Goal: Task Accomplishment & Management: Use online tool/utility

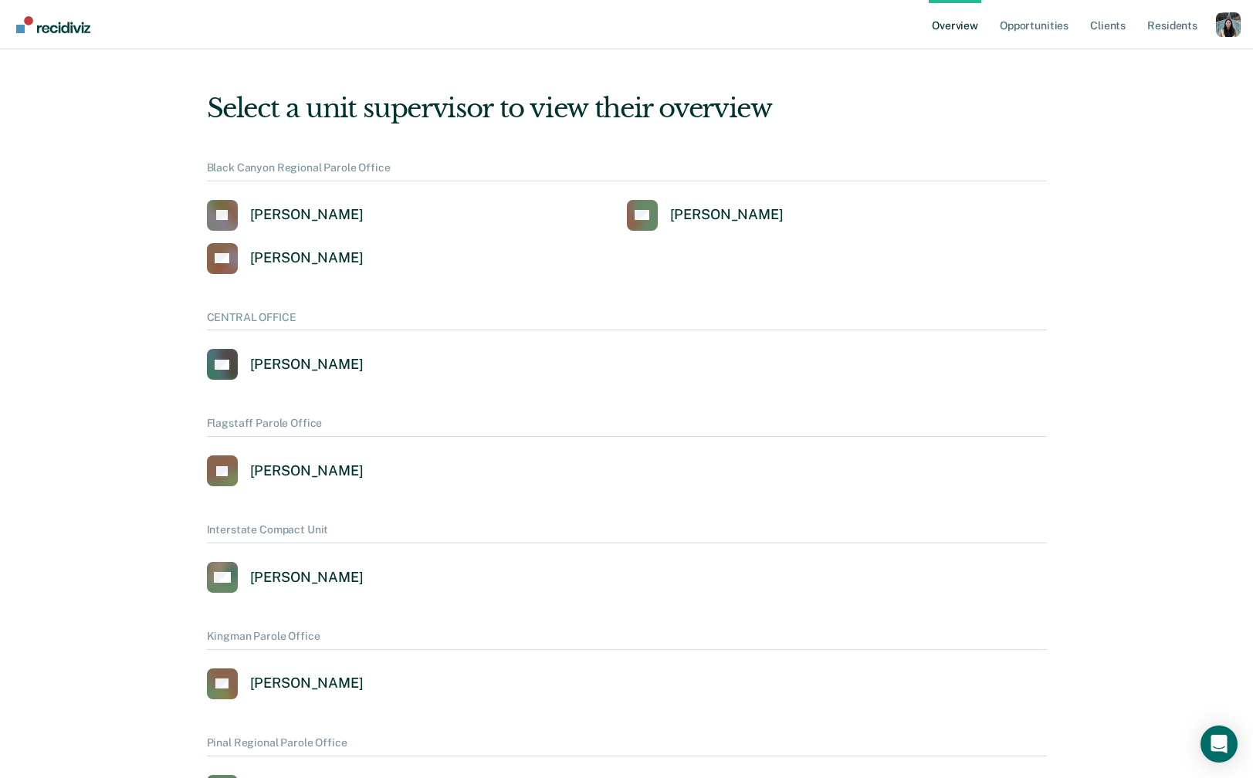
click at [1225, 32] on div "Profile dropdown button" at bounding box center [1228, 24] width 25 height 25
click at [1160, 61] on link "Profile" at bounding box center [1166, 62] width 124 height 13
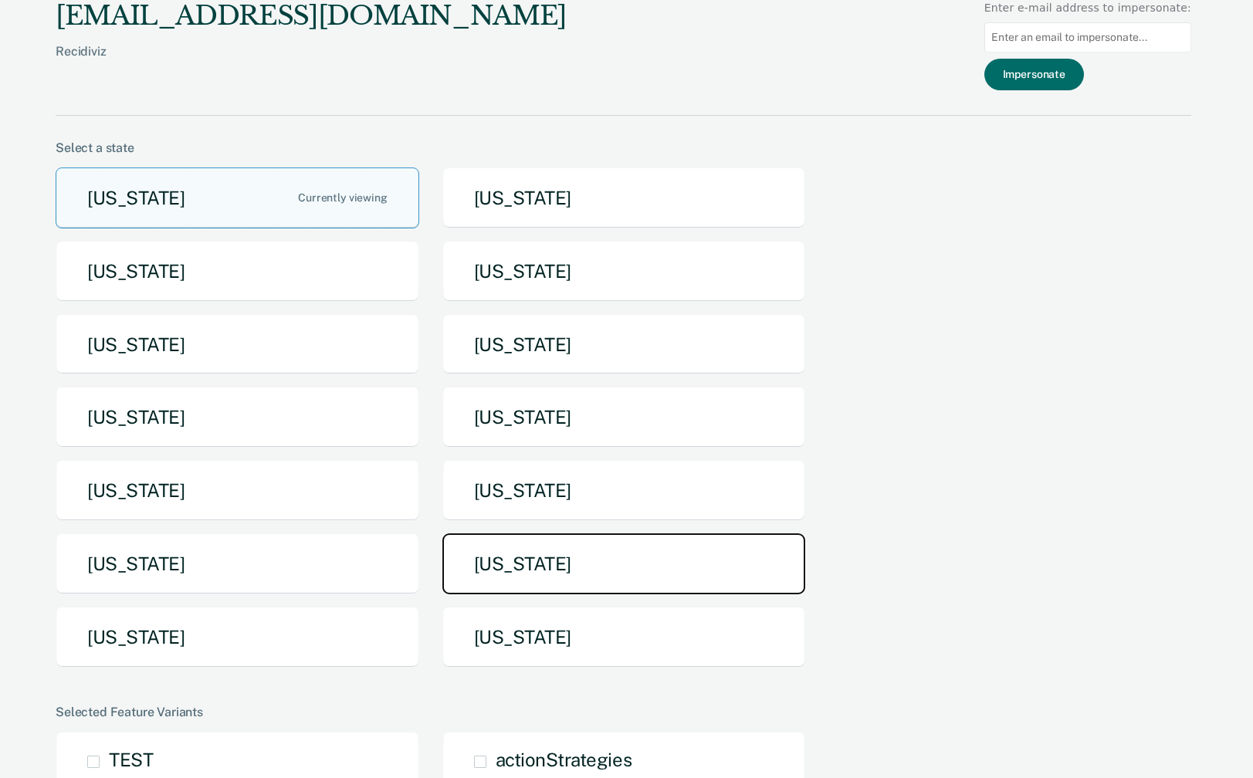
click at [465, 577] on button "Tennessee" at bounding box center [624, 563] width 364 height 61
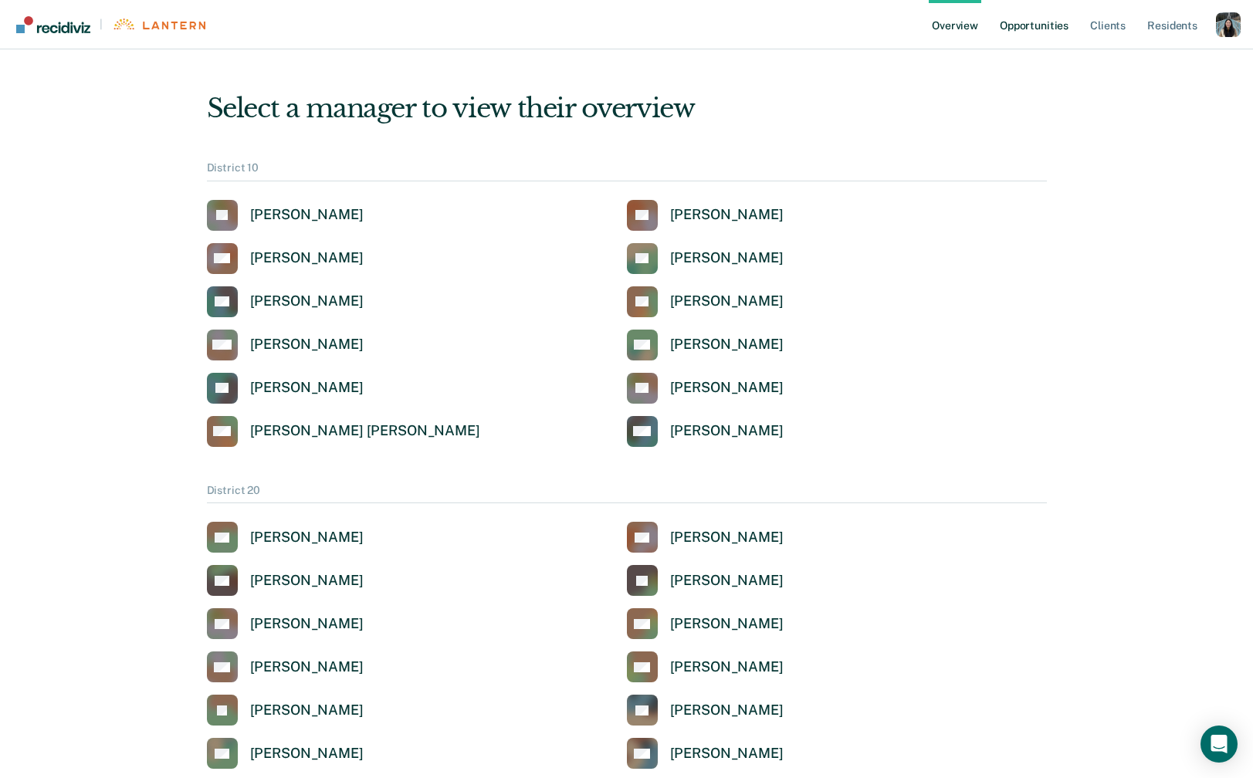
click at [1037, 35] on link "Opportunities" at bounding box center [1033, 24] width 75 height 49
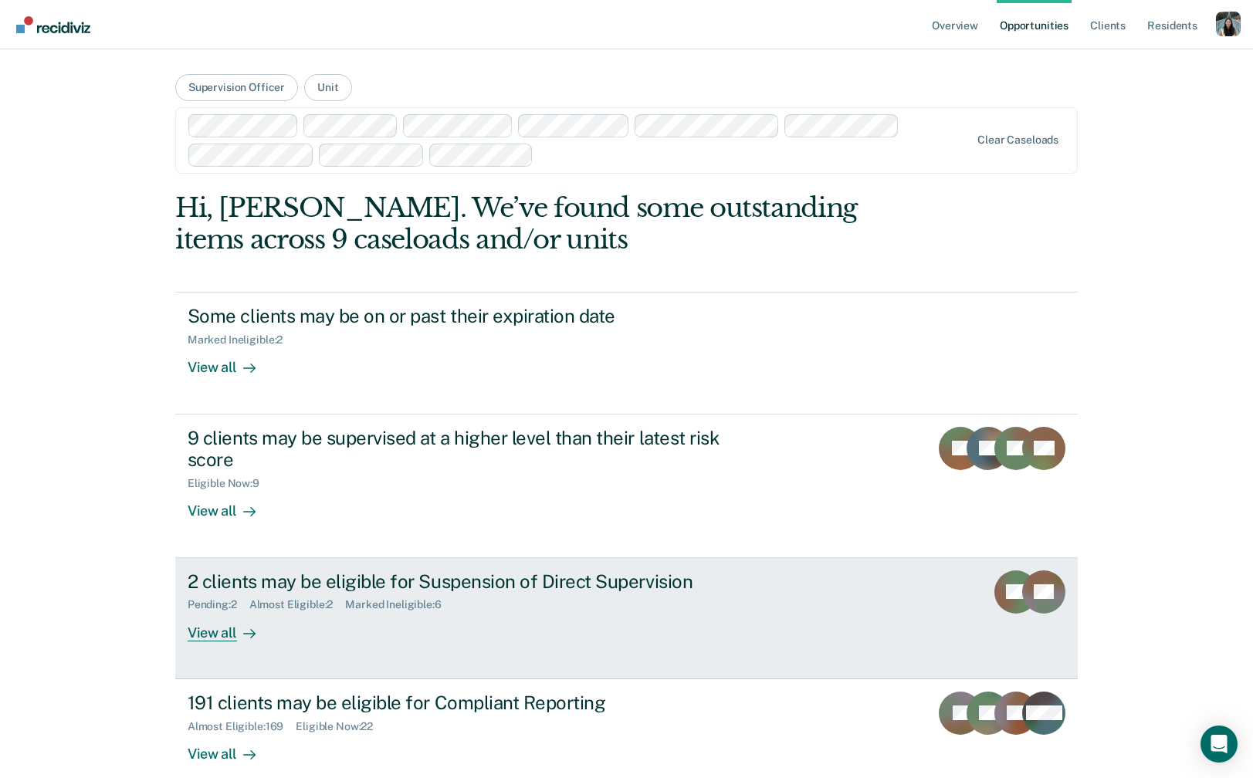
click at [431, 591] on div "2 clients may be eligible for Suspension of Direct Supervision" at bounding box center [459, 581] width 542 height 22
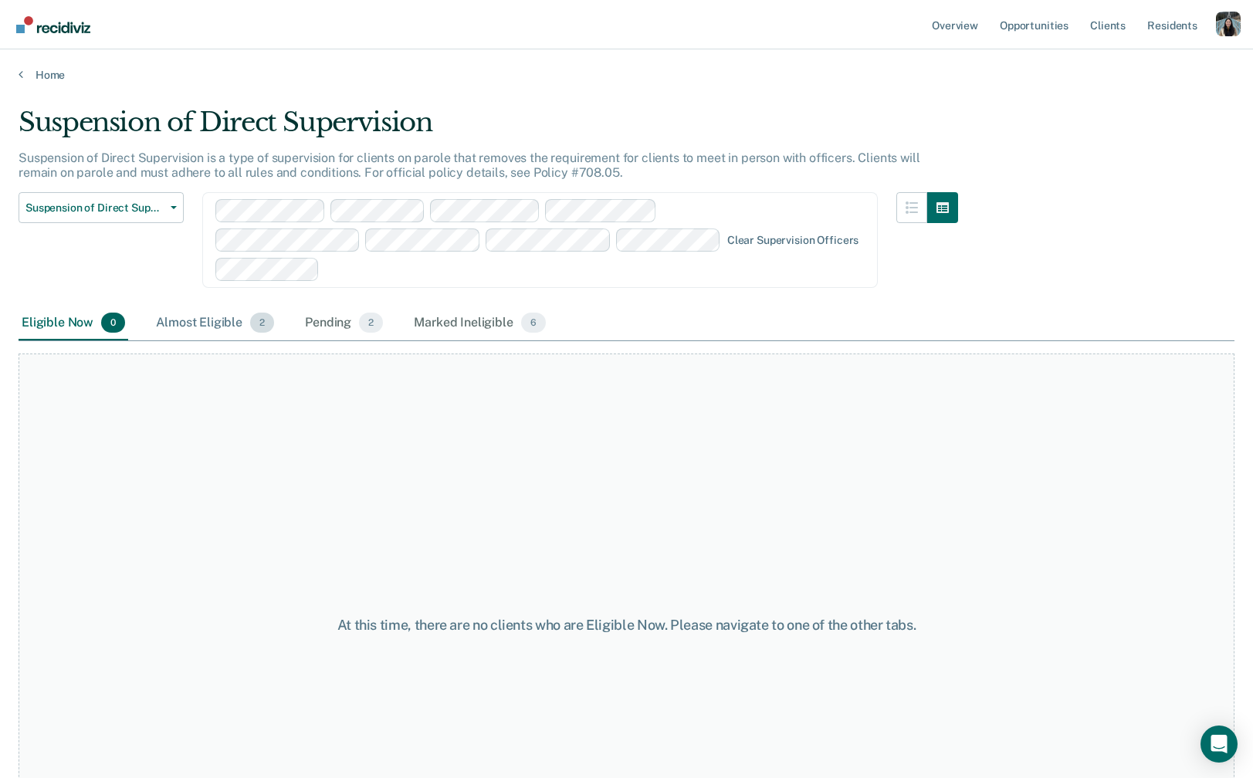
click at [198, 323] on div "Almost Eligible 2" at bounding box center [215, 323] width 124 height 34
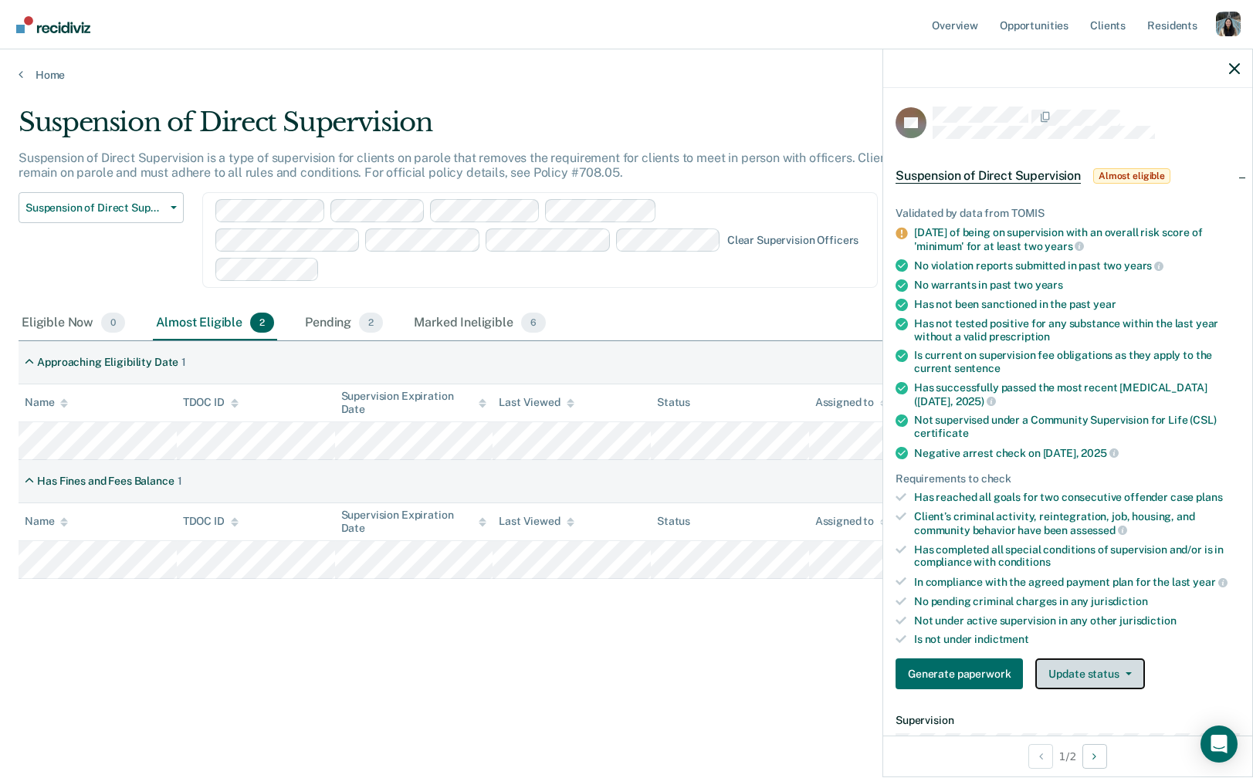
click at [1107, 670] on button "Update status" at bounding box center [1089, 673] width 109 height 31
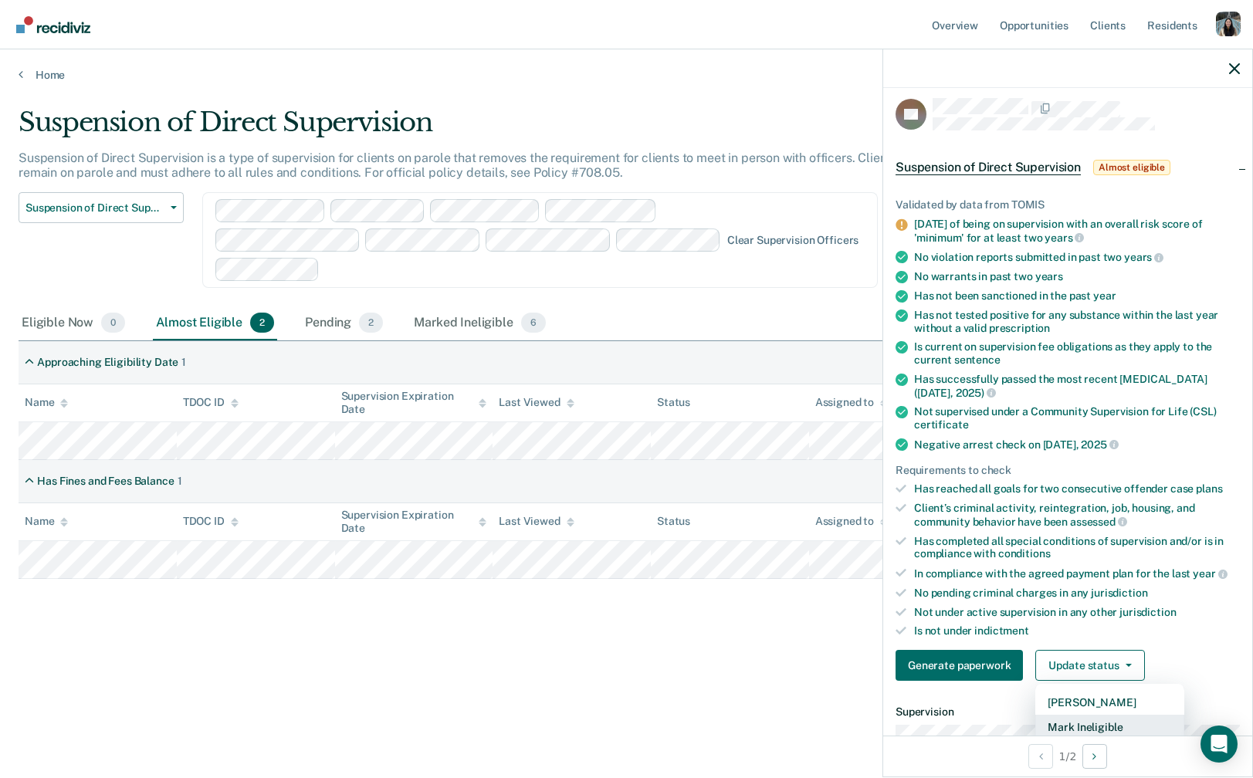
click at [1088, 723] on button "Mark Ineligible" at bounding box center [1109, 727] width 149 height 25
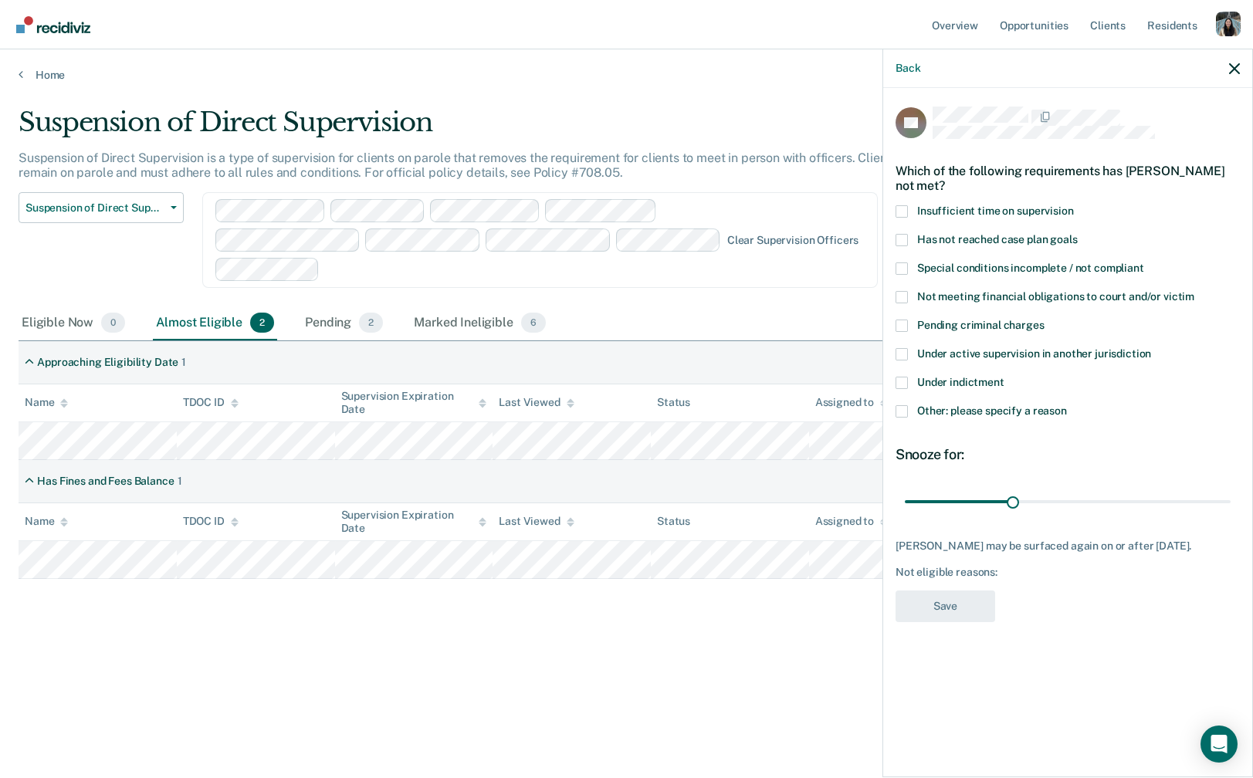
scroll to position [0, 0]
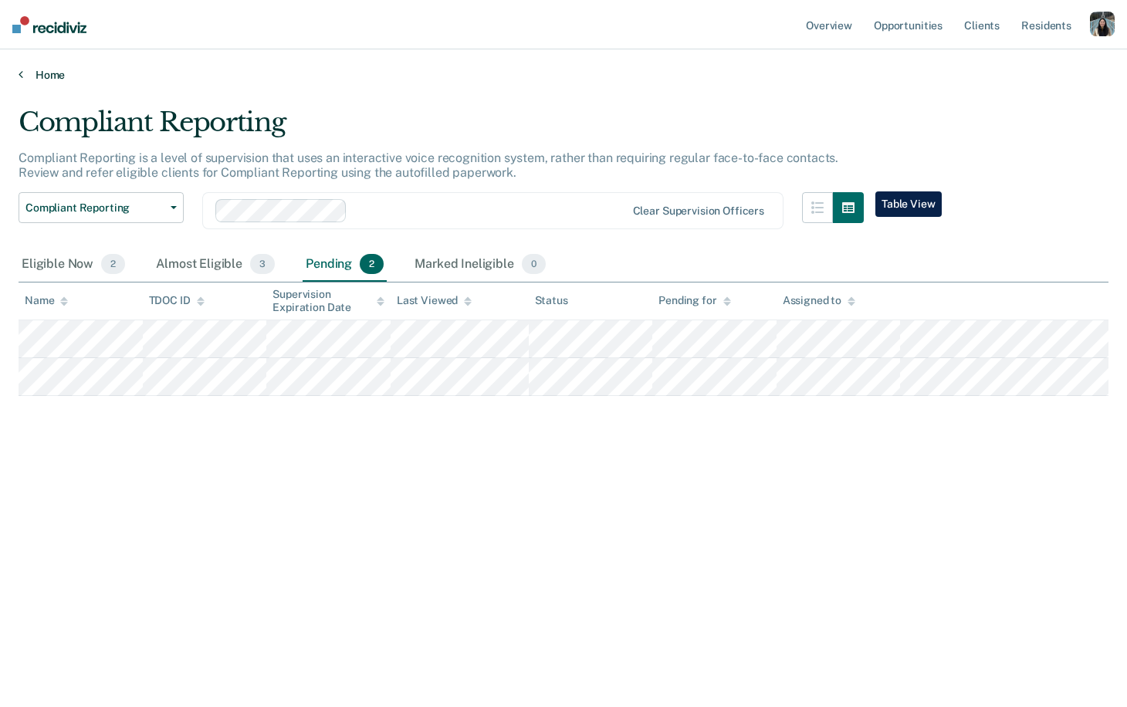
click at [43, 76] on link "Home" at bounding box center [564, 75] width 1090 height 14
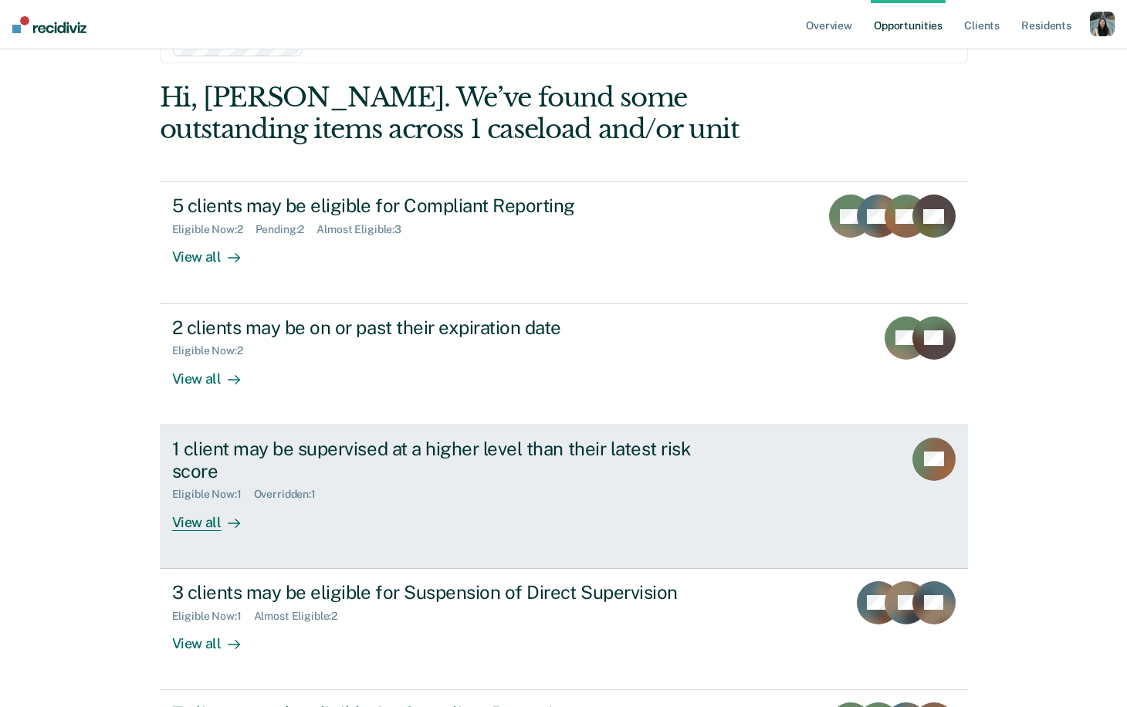
scroll to position [103, 0]
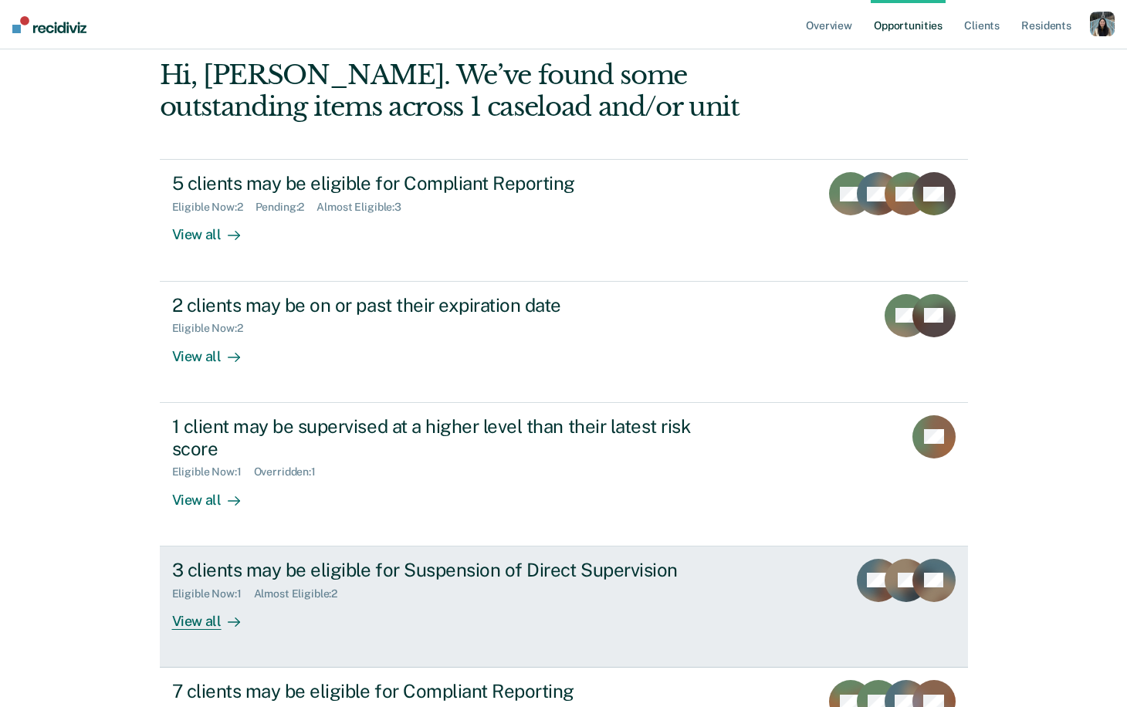
click at [340, 591] on div "Almost Eligible : 2" at bounding box center [302, 593] width 96 height 13
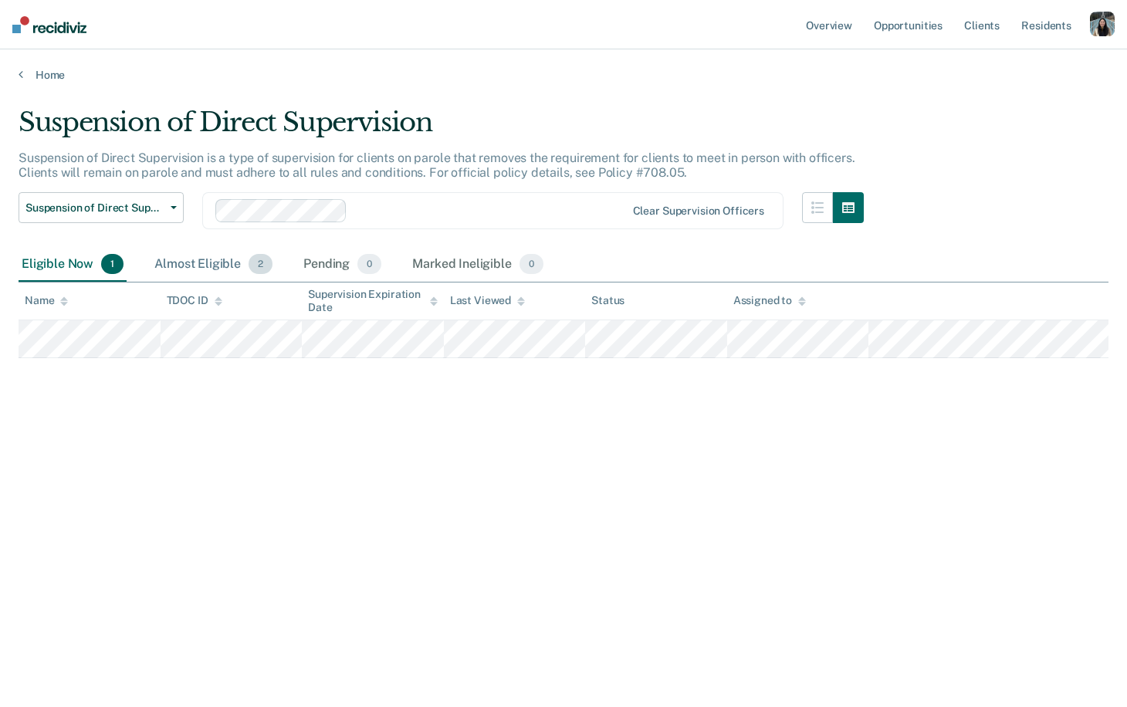
click at [218, 257] on div "Almost Eligible 2" at bounding box center [213, 265] width 124 height 34
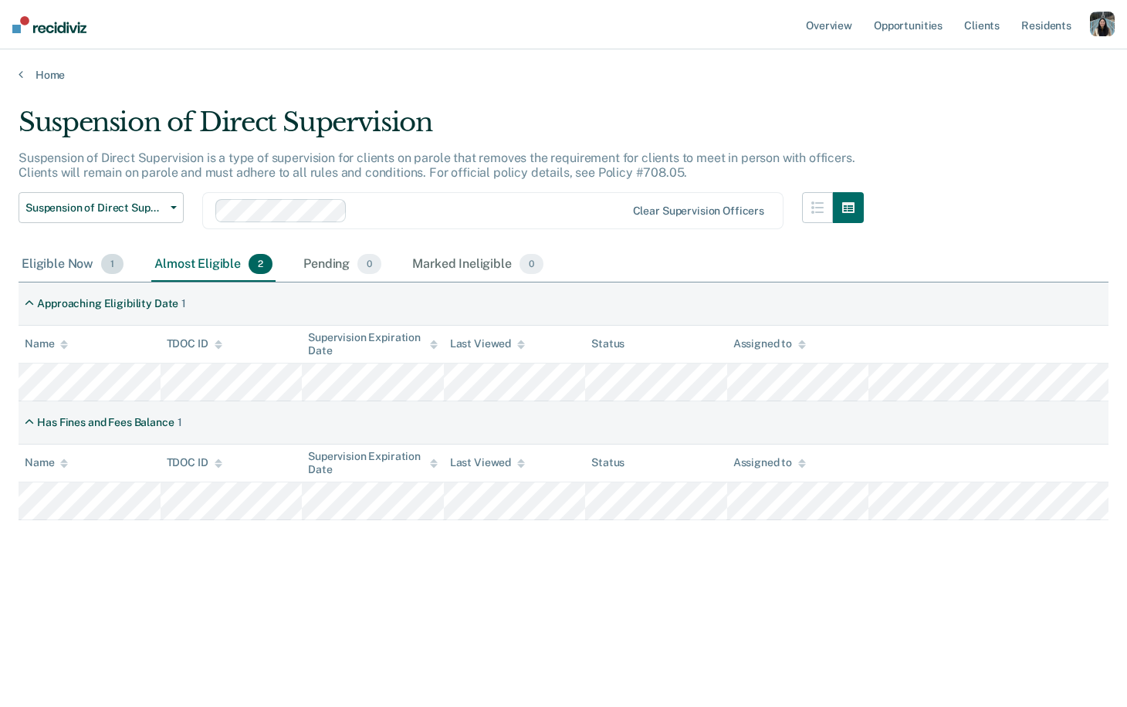
click at [65, 253] on div "Eligible Now 1" at bounding box center [73, 265] width 108 height 34
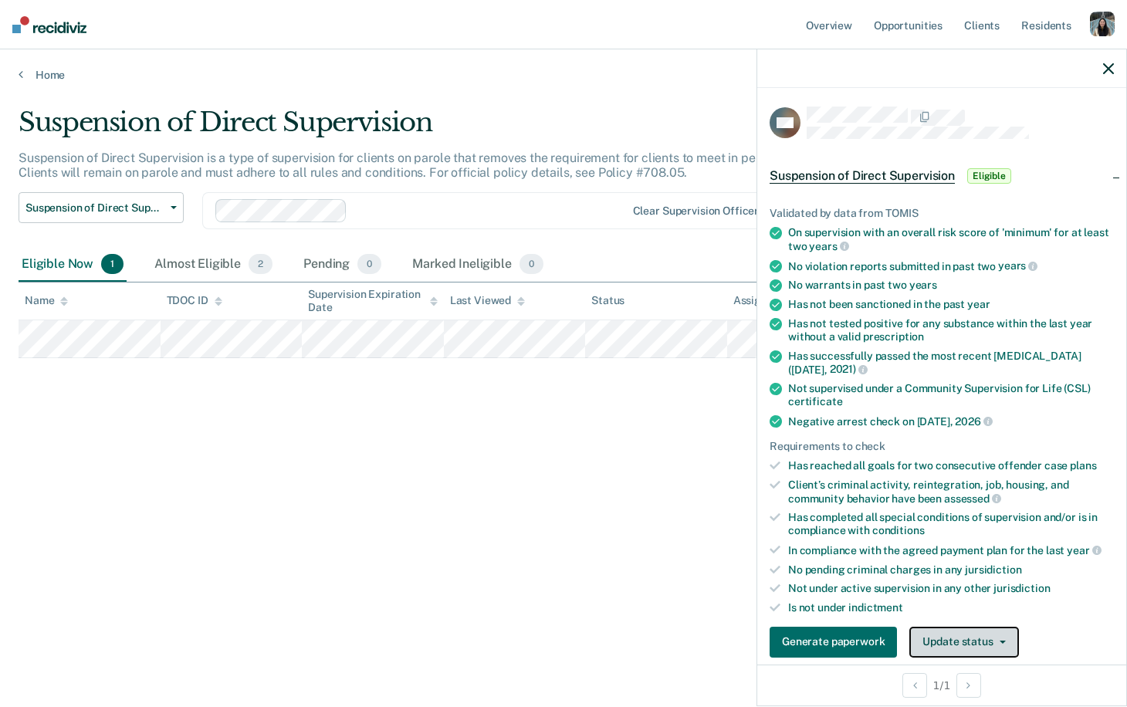
click at [956, 638] on button "Update status" at bounding box center [963, 642] width 109 height 31
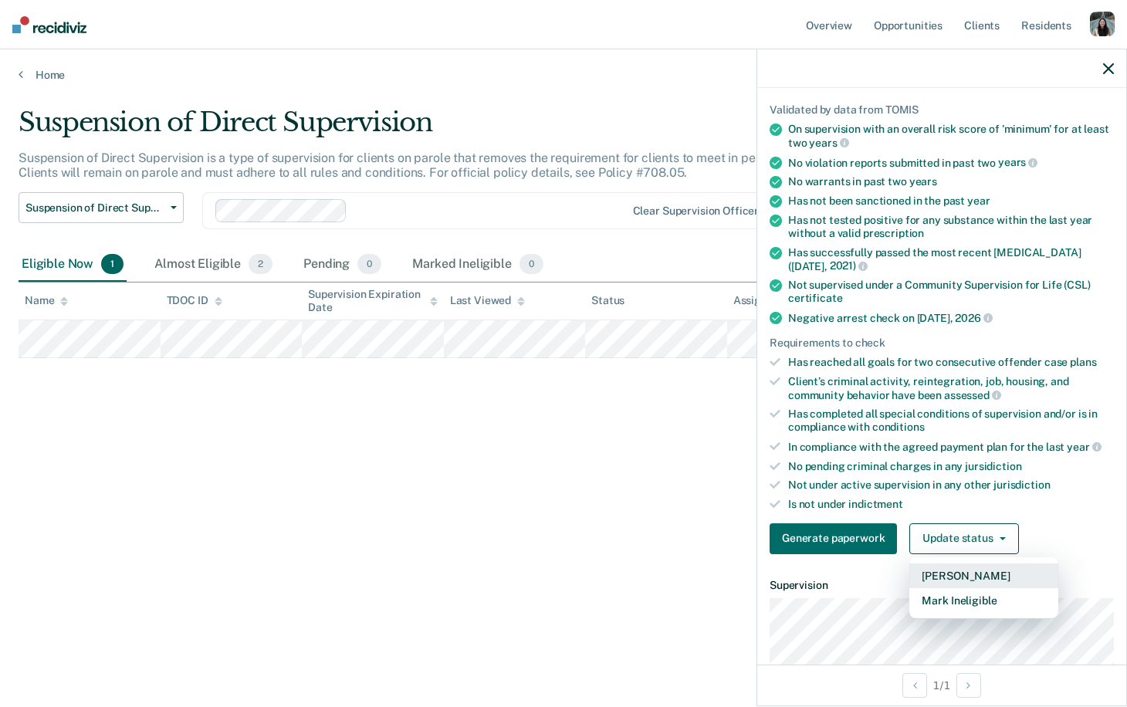
scroll to position [116, 0]
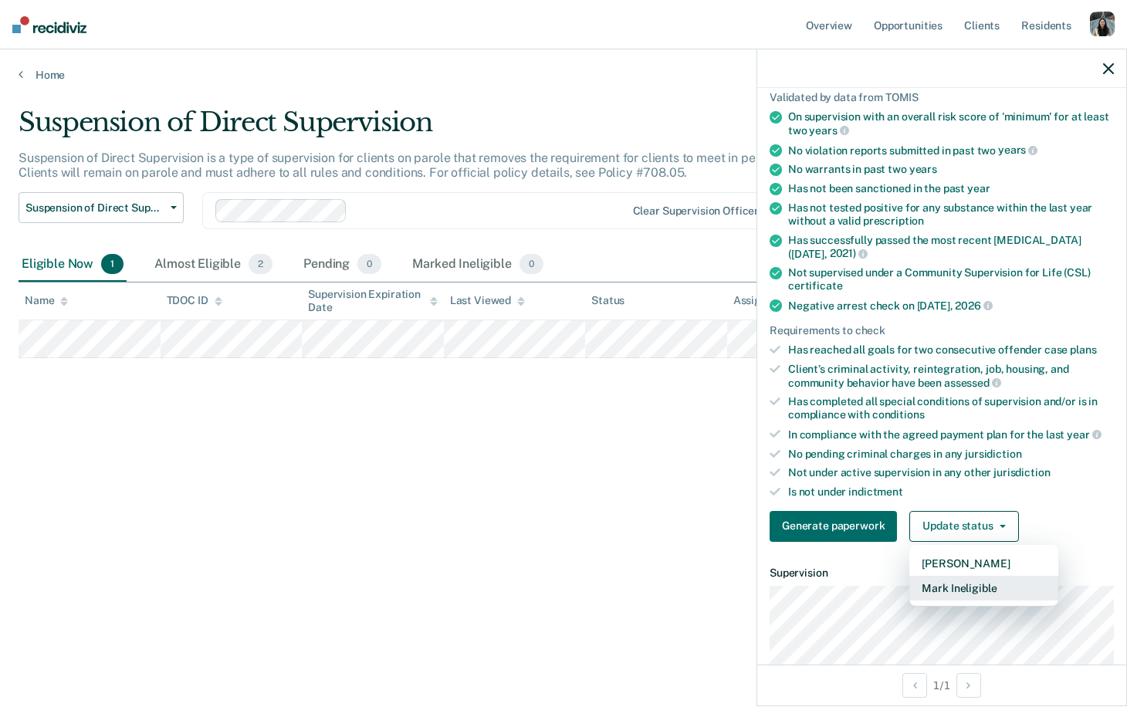
click at [959, 588] on button "Mark Ineligible" at bounding box center [983, 588] width 149 height 25
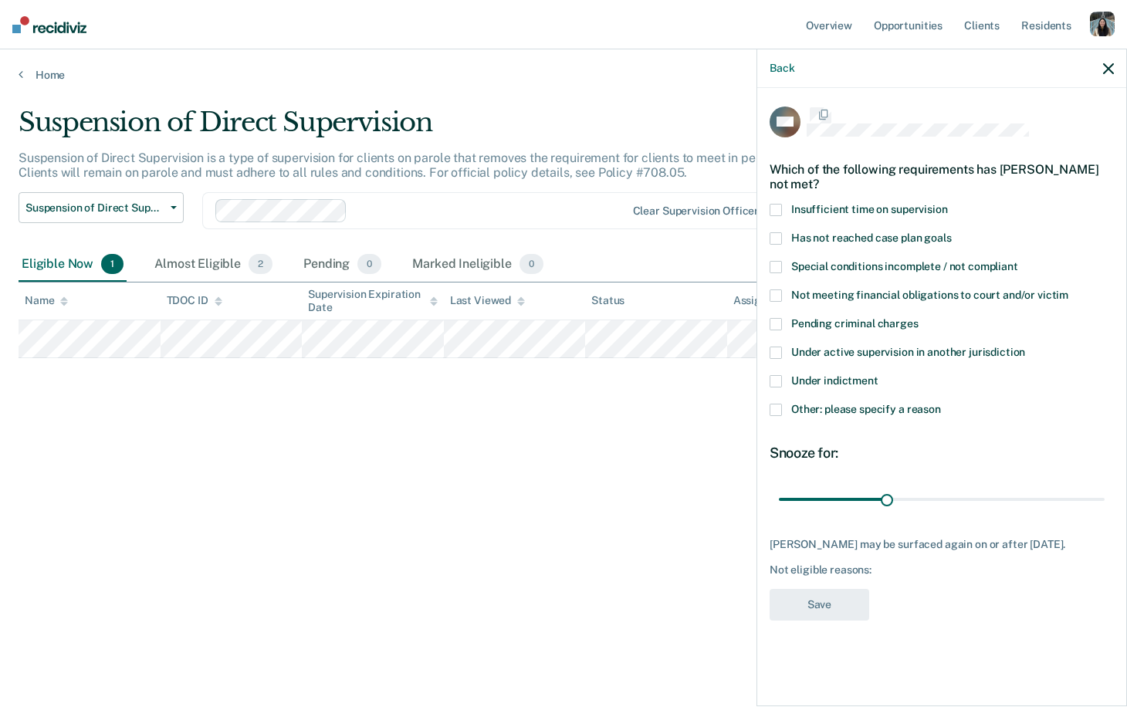
scroll to position [0, 0]
